Goal: Information Seeking & Learning: Learn about a topic

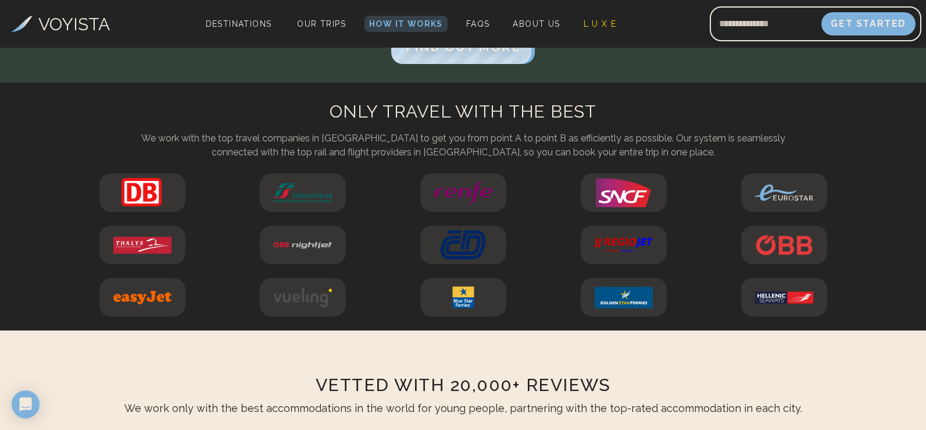
scroll to position [4483, 0]
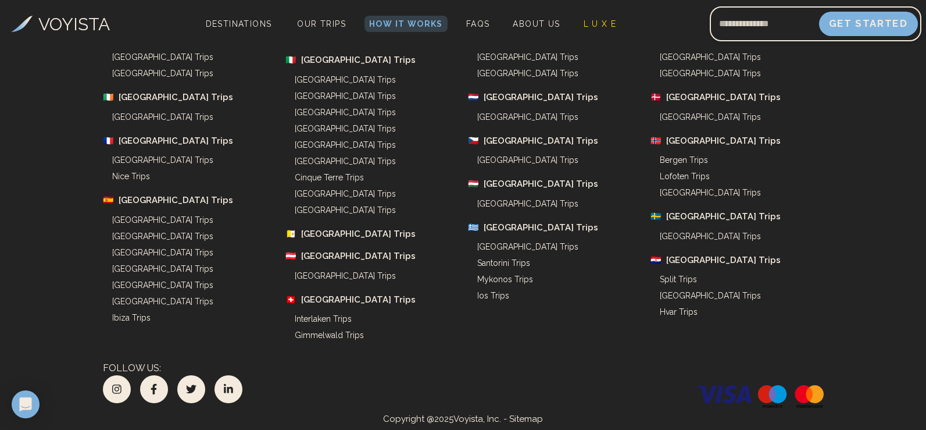
click at [828, 22] on button "Get Started" at bounding box center [868, 24] width 99 height 24
click at [548, 22] on span "About Us" at bounding box center [536, 23] width 47 height 9
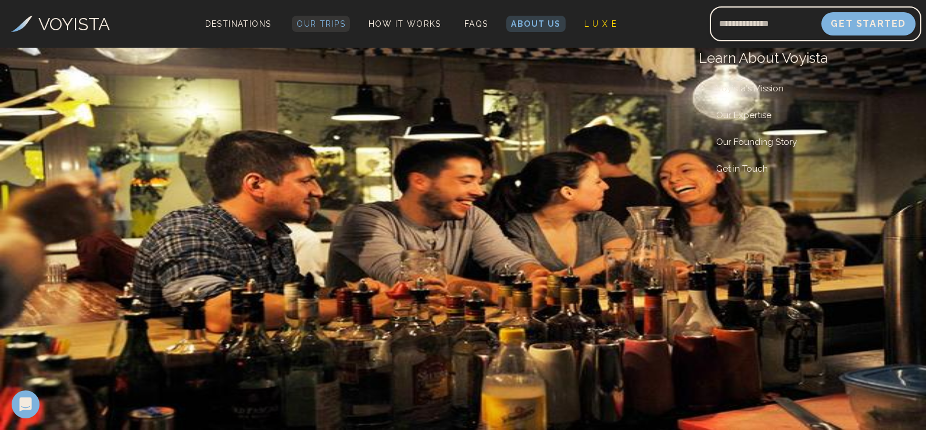
click at [327, 23] on span "Our Trips" at bounding box center [320, 23] width 49 height 9
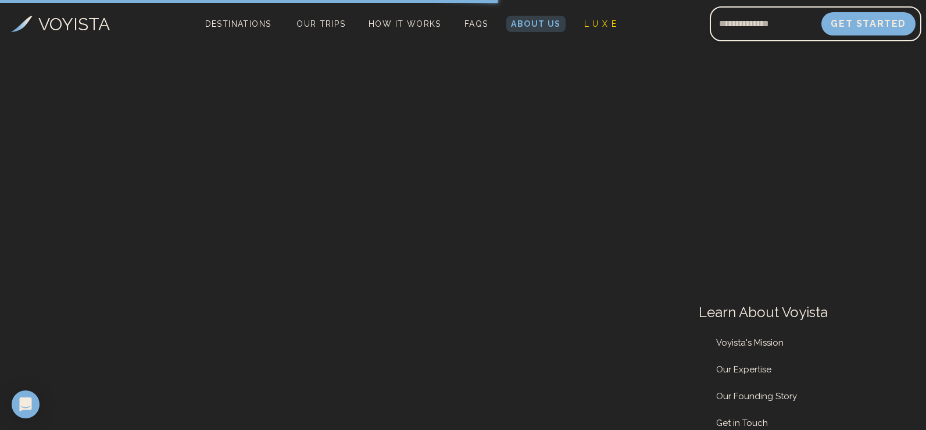
scroll to position [5027, 0]
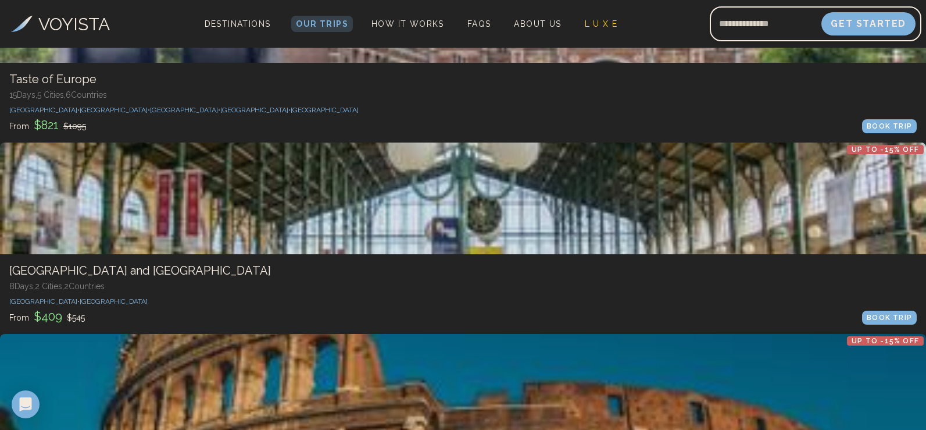
scroll to position [3469, 0]
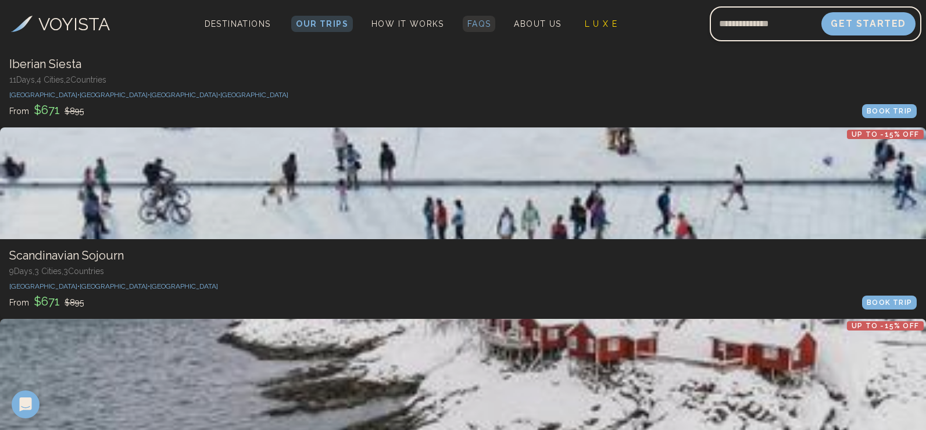
click at [472, 20] on span "FAQs" at bounding box center [479, 23] width 24 height 9
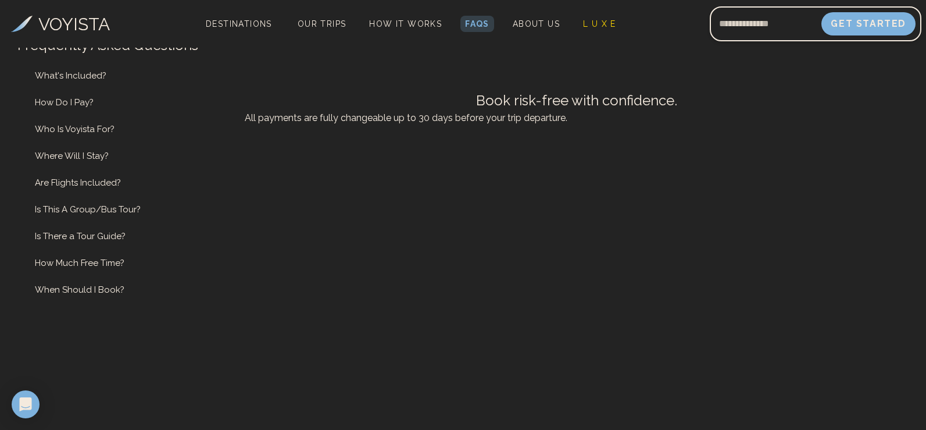
scroll to position [581, 0]
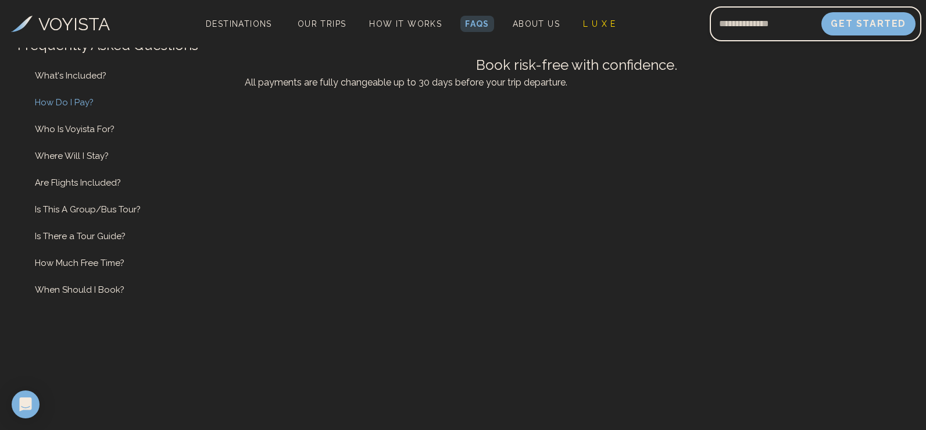
click at [65, 108] on link "How Do I Pay?" at bounding box center [64, 102] width 94 height 10
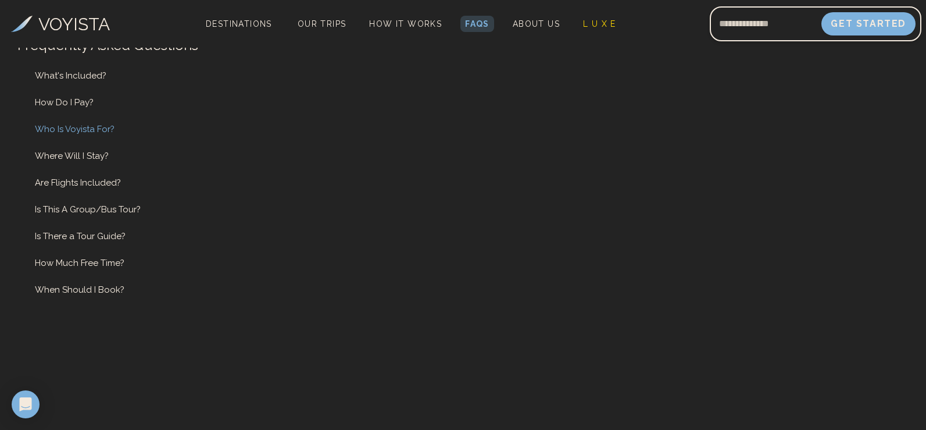
click at [74, 134] on link "Who Is Voyista For?" at bounding box center [74, 129] width 115 height 10
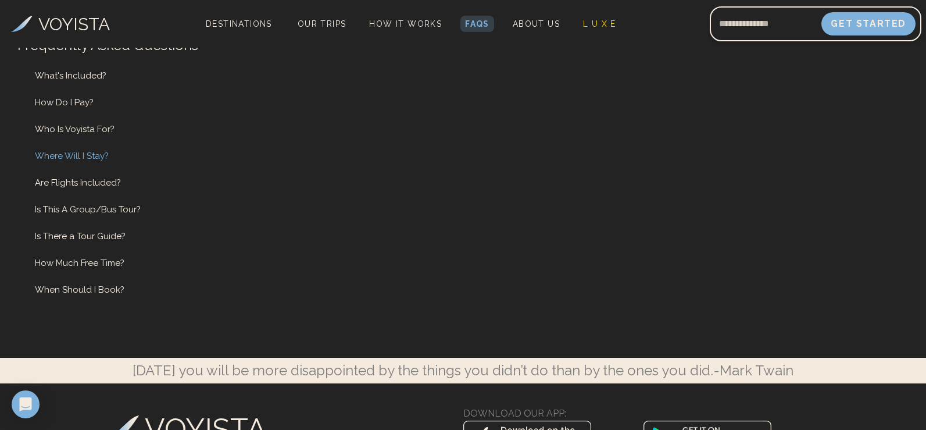
click at [84, 161] on link "Where Will I Stay?" at bounding box center [71, 156] width 109 height 10
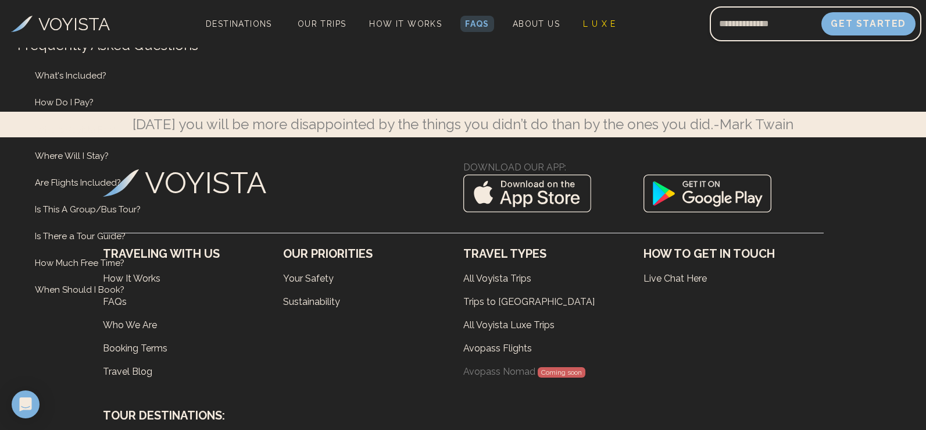
scroll to position [1629, 0]
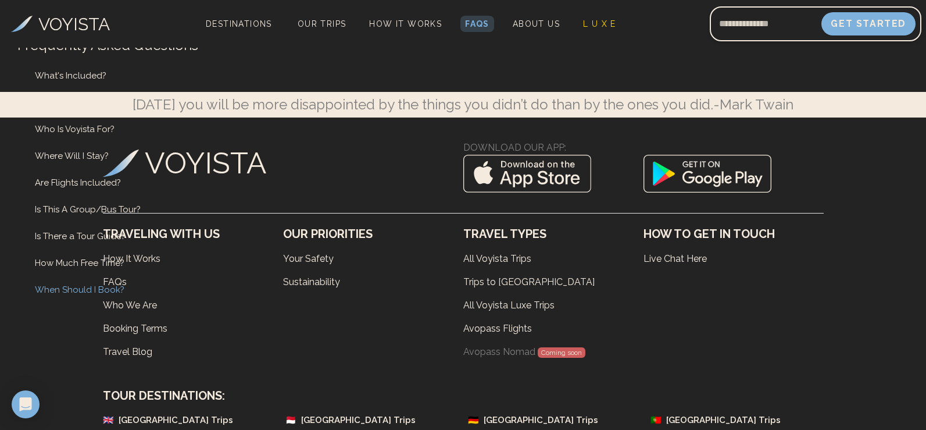
click at [82, 295] on link "When Should I Book?" at bounding box center [79, 289] width 124 height 10
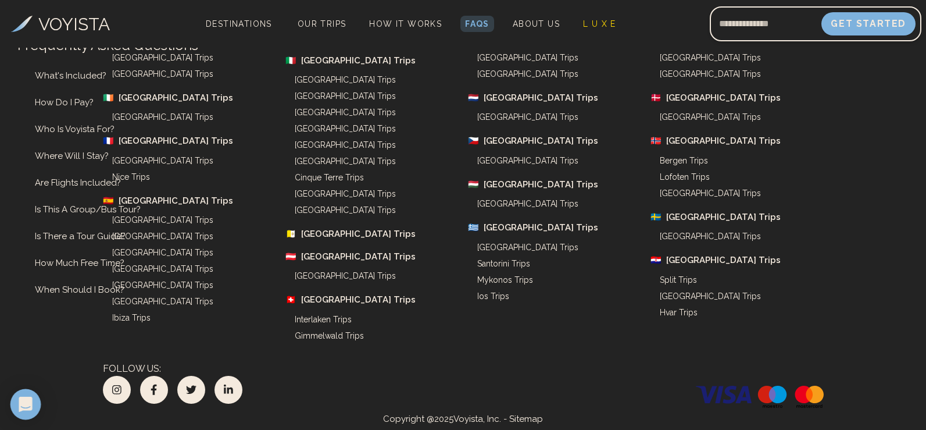
scroll to position [3671, 0]
click at [25, 409] on icon "Open Intercom Messenger" at bounding box center [25, 403] width 13 height 15
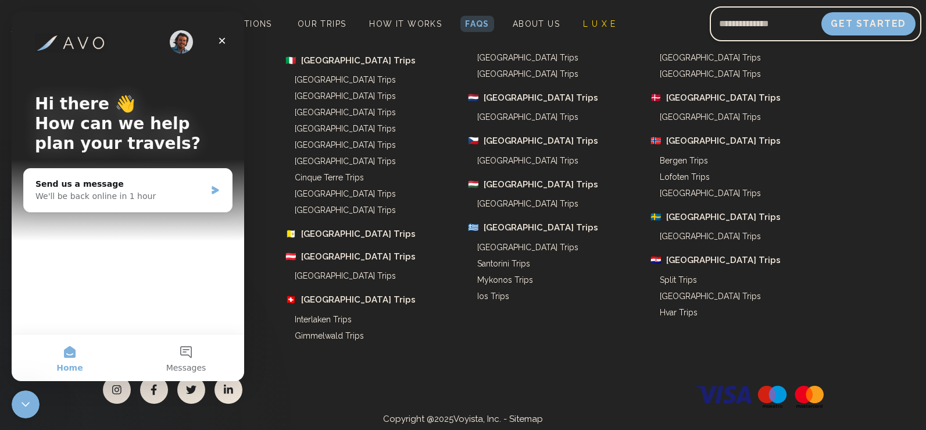
scroll to position [0, 0]
click at [137, 195] on div "We'll be back online in 1 hour" at bounding box center [120, 196] width 170 height 12
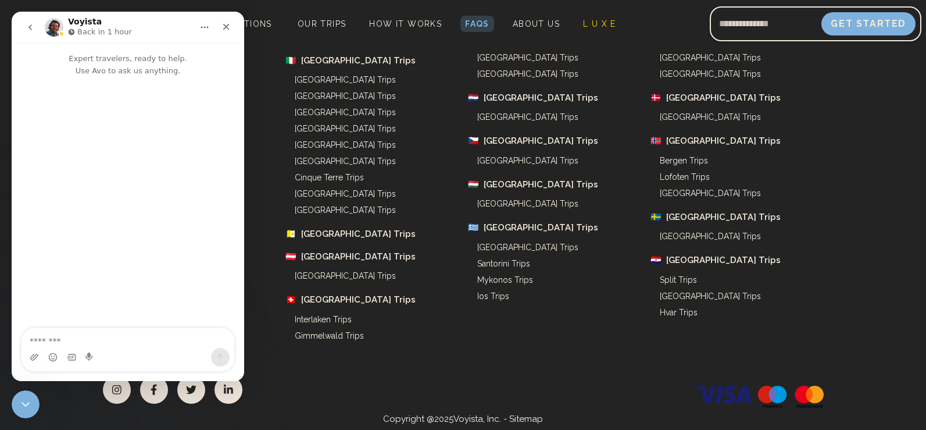
click at [91, 337] on textarea "Message…" at bounding box center [128, 338] width 213 height 20
type textarea "**********"
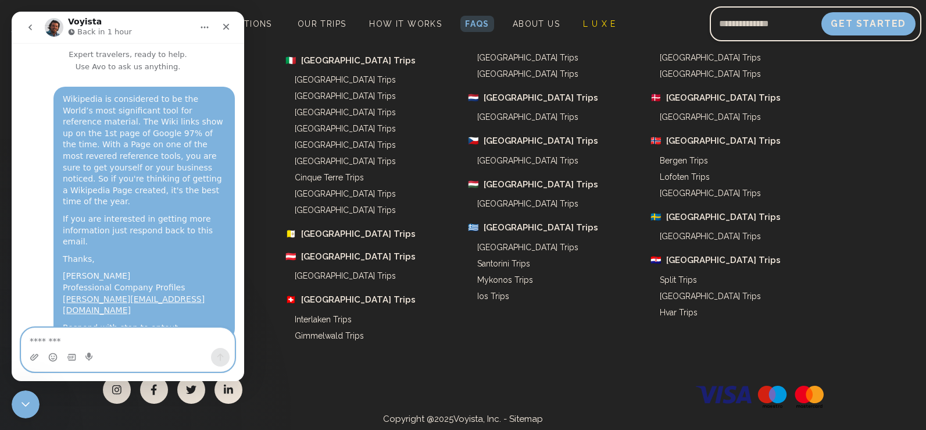
scroll to position [146, 0]
